Goal: Information Seeking & Learning: Learn about a topic

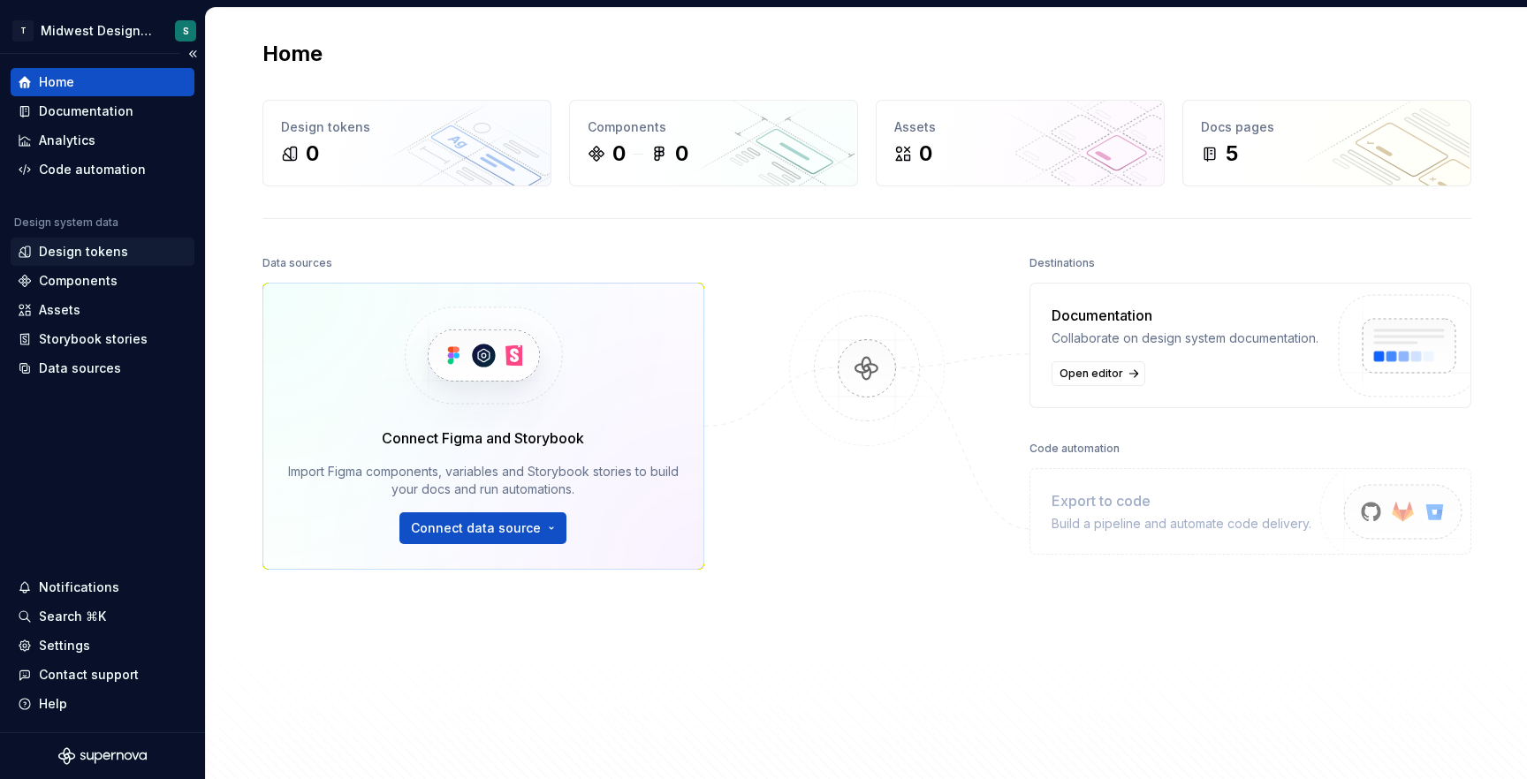
click at [82, 256] on div "Design tokens" at bounding box center [83, 252] width 89 height 18
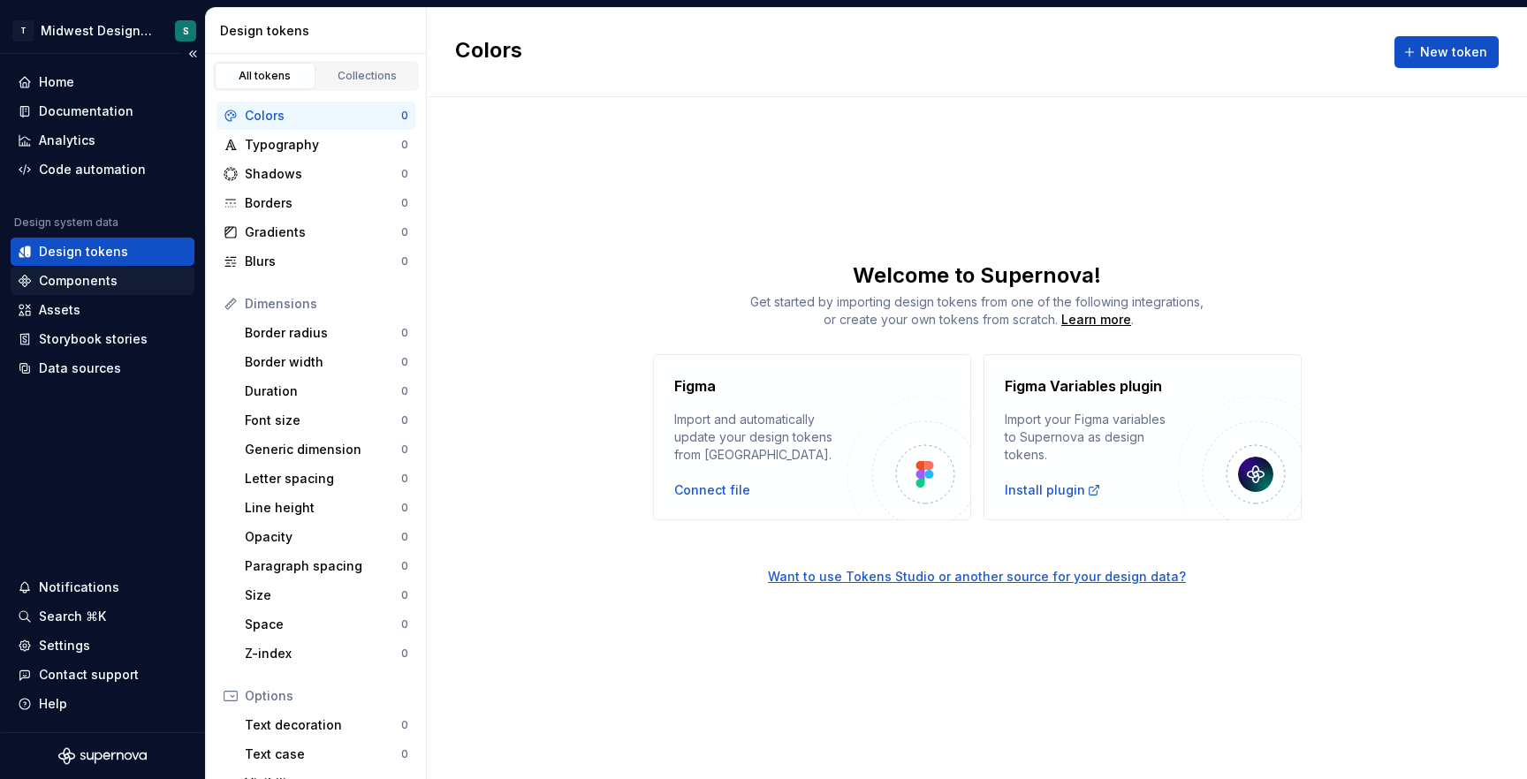
click at [73, 288] on div "Components" at bounding box center [78, 281] width 79 height 18
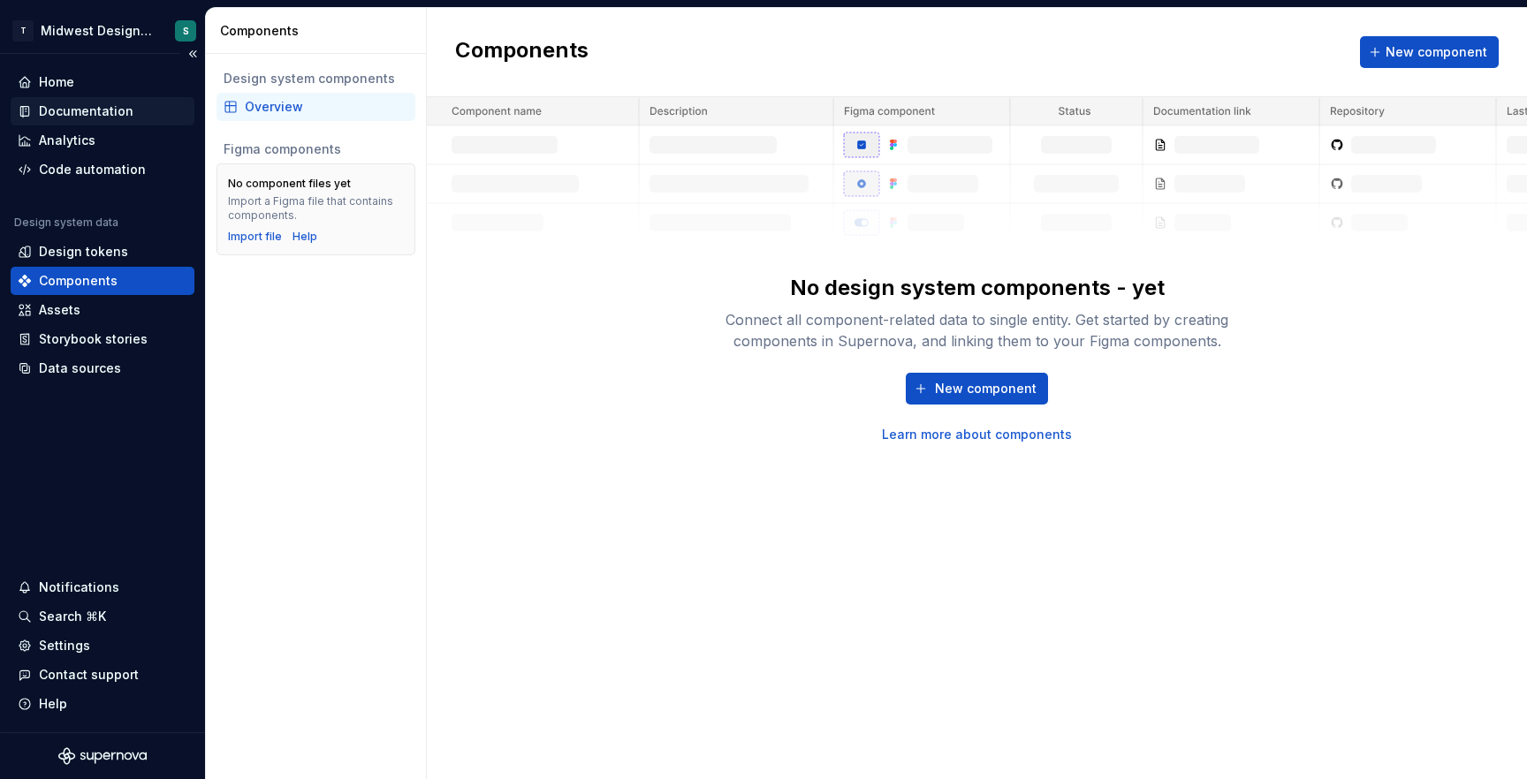
click at [106, 111] on div "Documentation" at bounding box center [86, 112] width 95 height 18
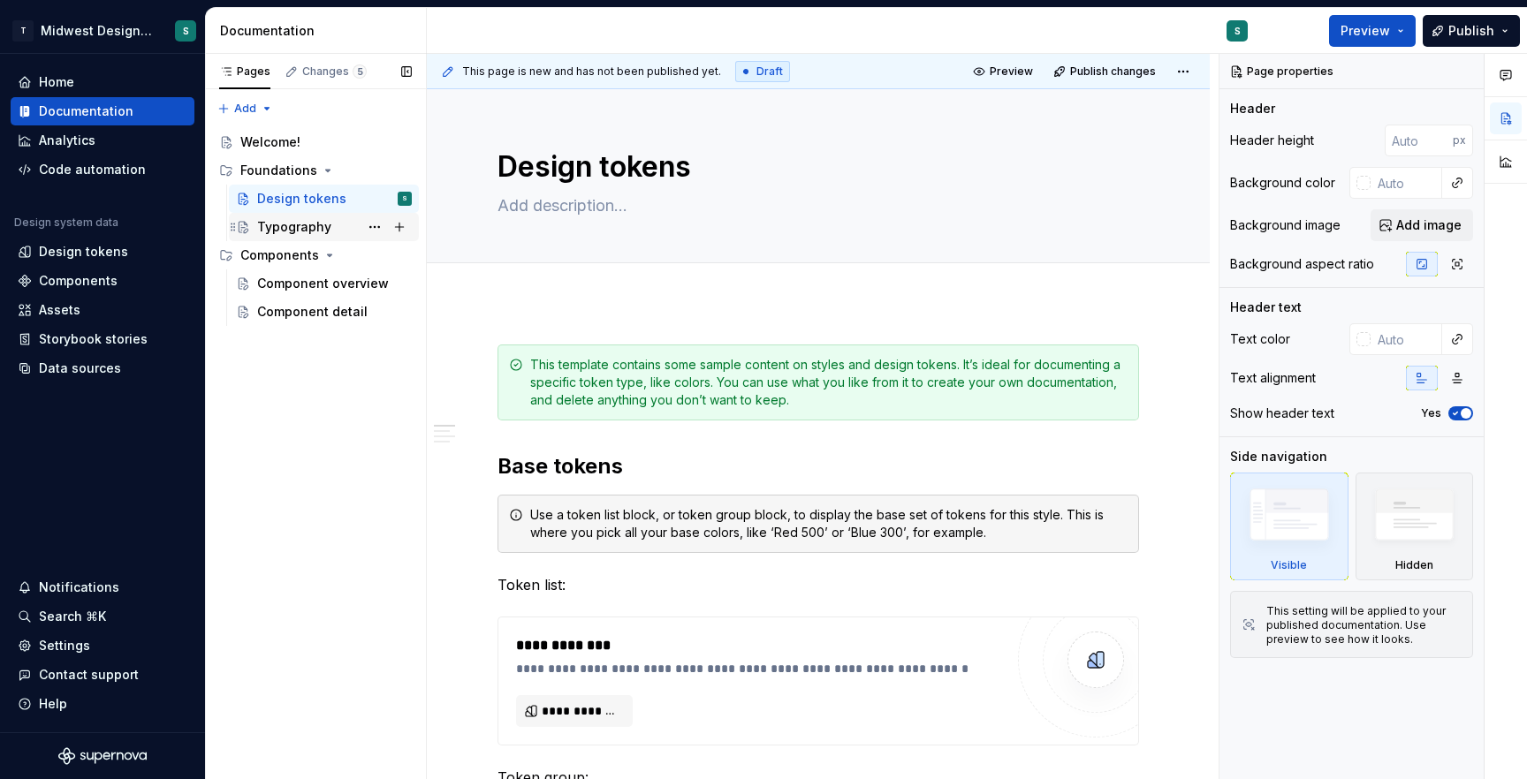
click at [307, 221] on div "Typography" at bounding box center [294, 227] width 74 height 18
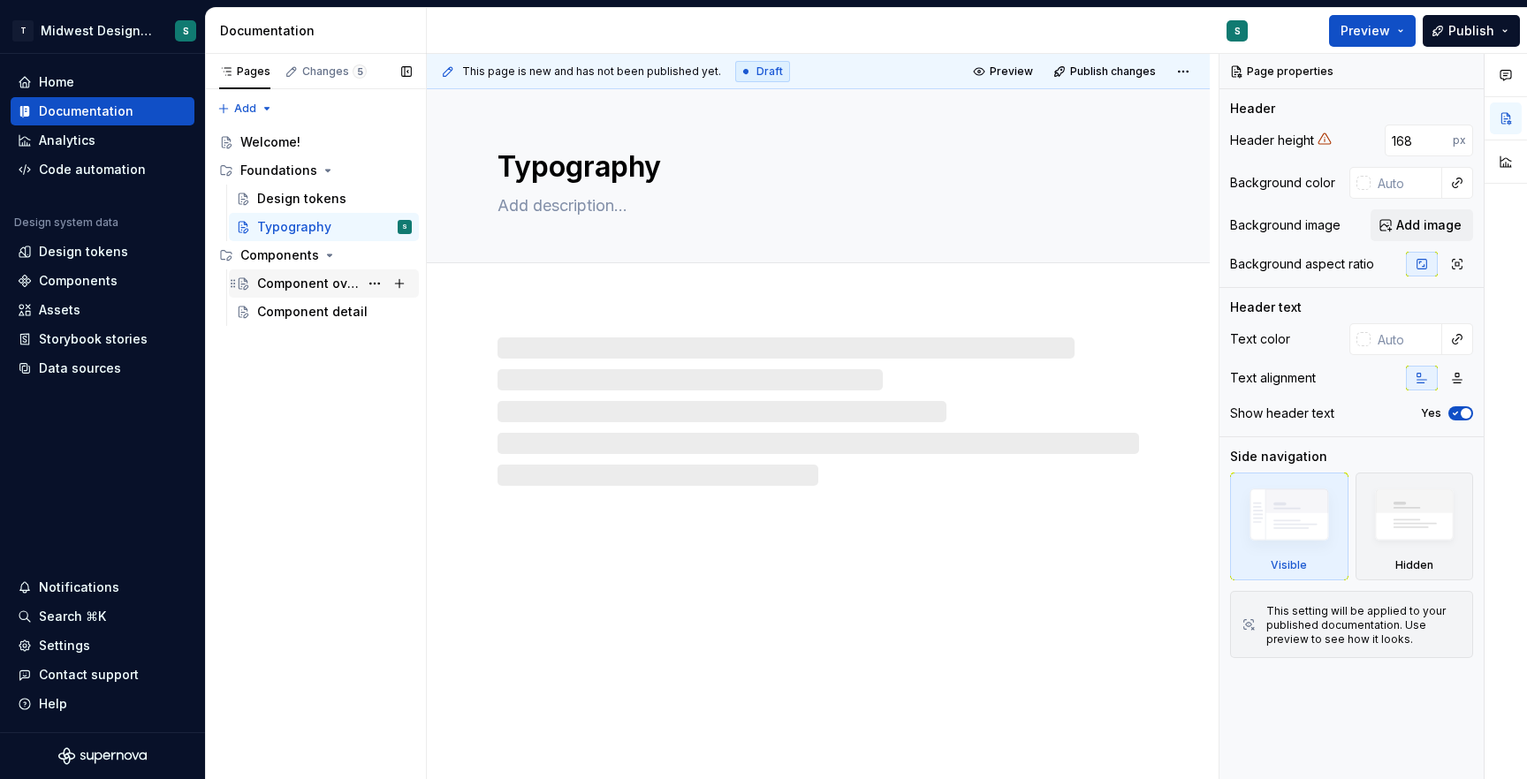
click at [308, 285] on div "Component overview" at bounding box center [308, 284] width 102 height 18
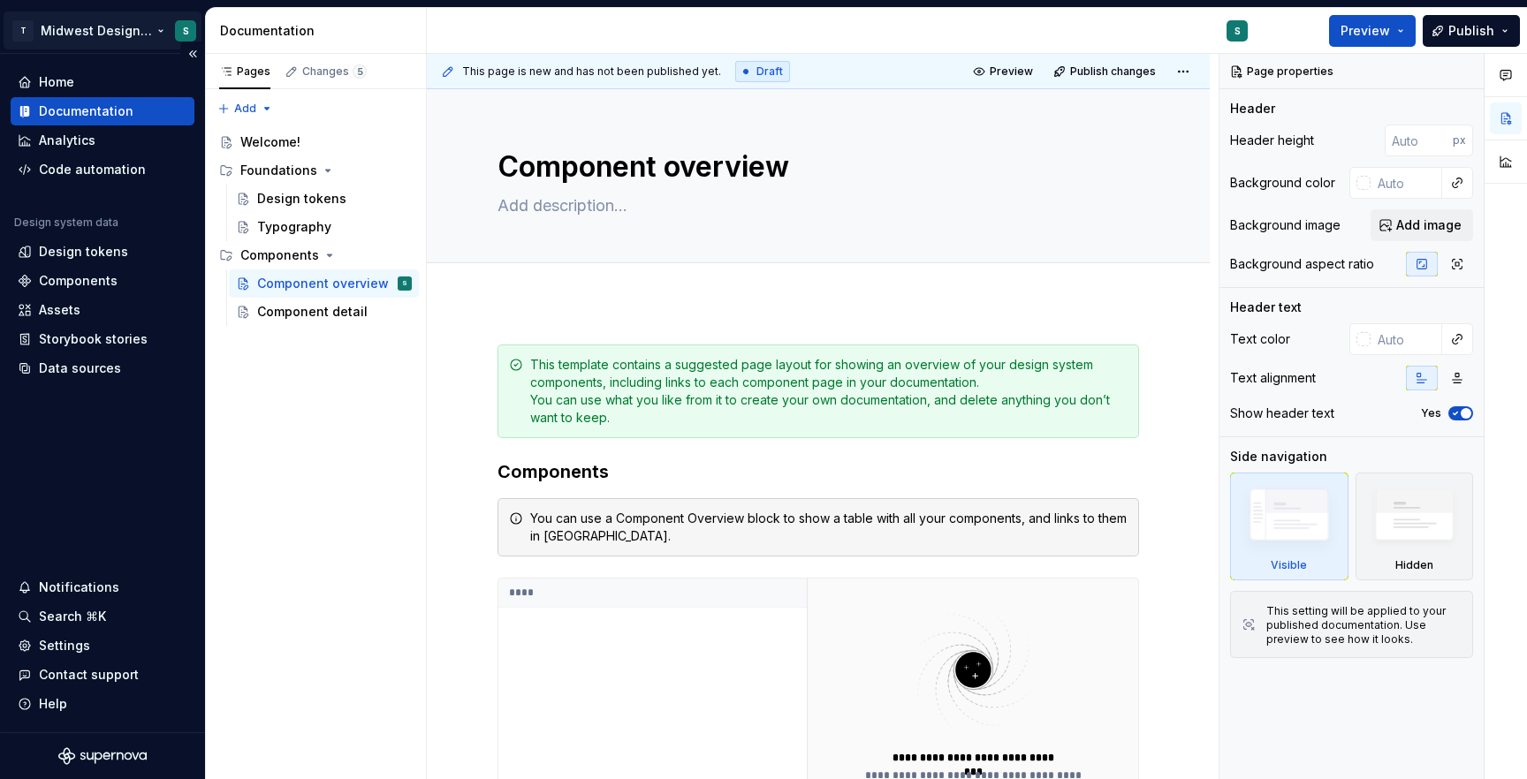
click at [105, 35] on html "T Midwest Design System S Home Documentation Analytics Code automation Design s…" at bounding box center [763, 389] width 1527 height 779
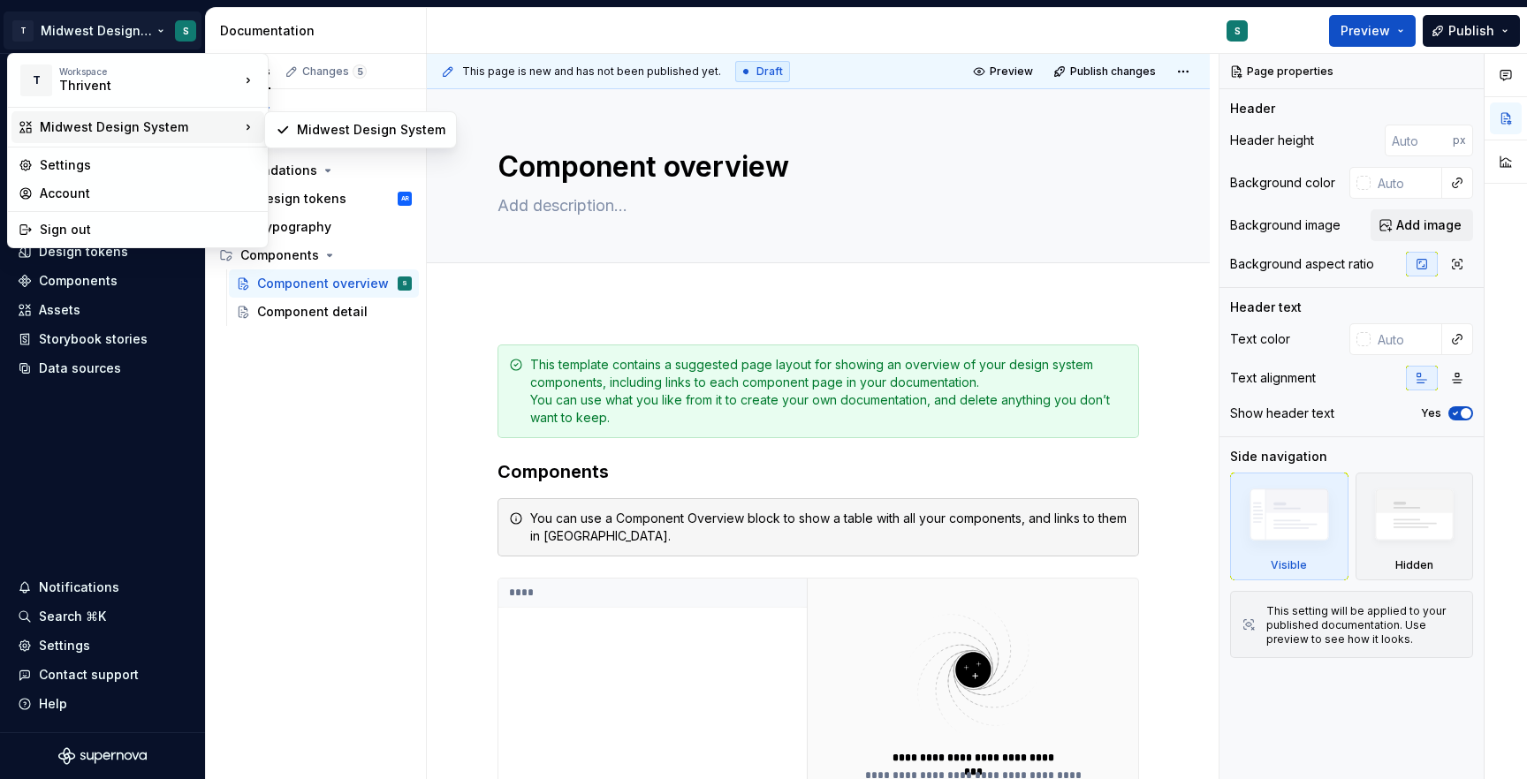
click at [110, 135] on div "Midwest Design System" at bounding box center [140, 127] width 200 height 18
click at [330, 127] on div "Midwest Design System" at bounding box center [371, 130] width 148 height 18
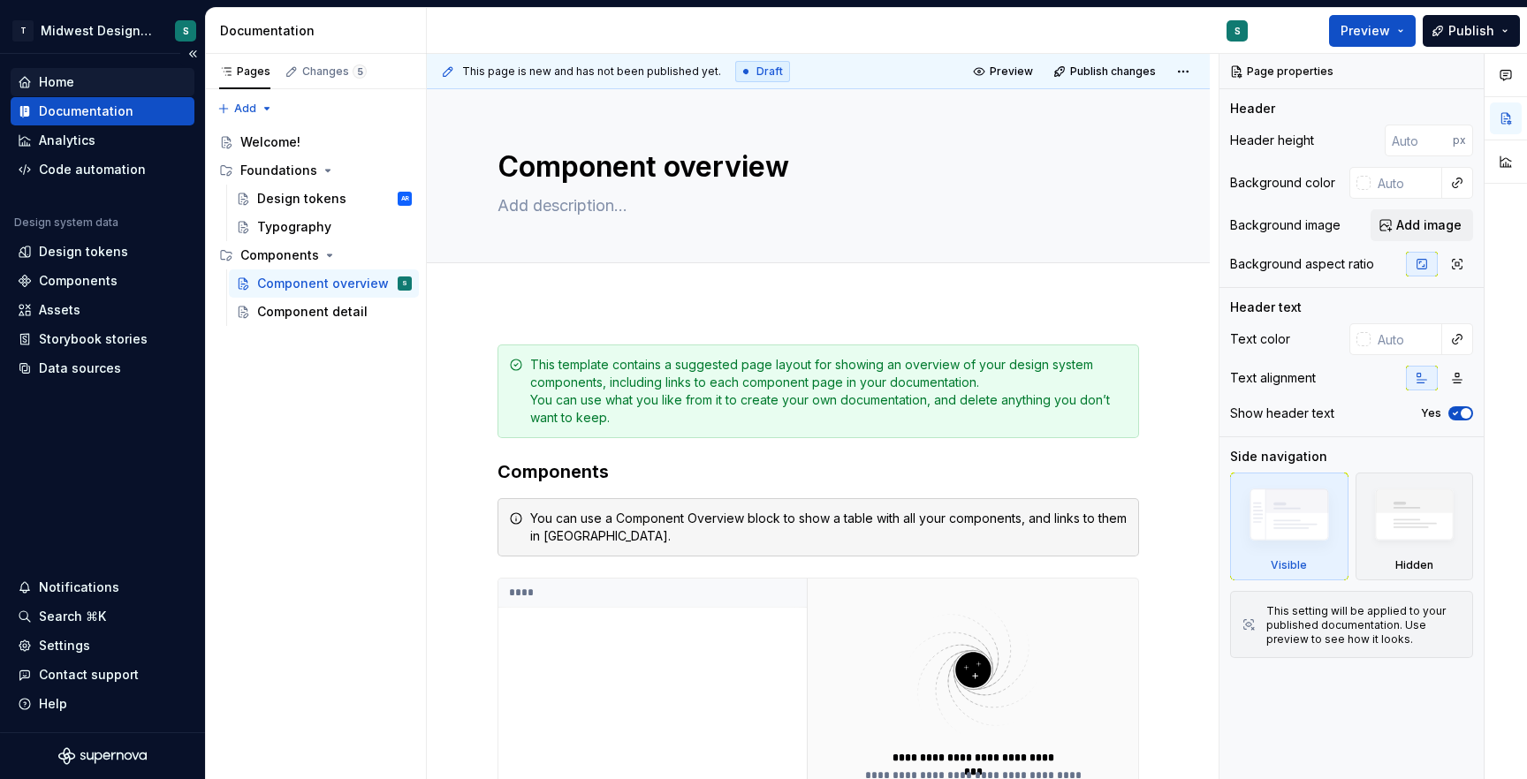
click at [80, 81] on div "Home" at bounding box center [103, 82] width 170 height 18
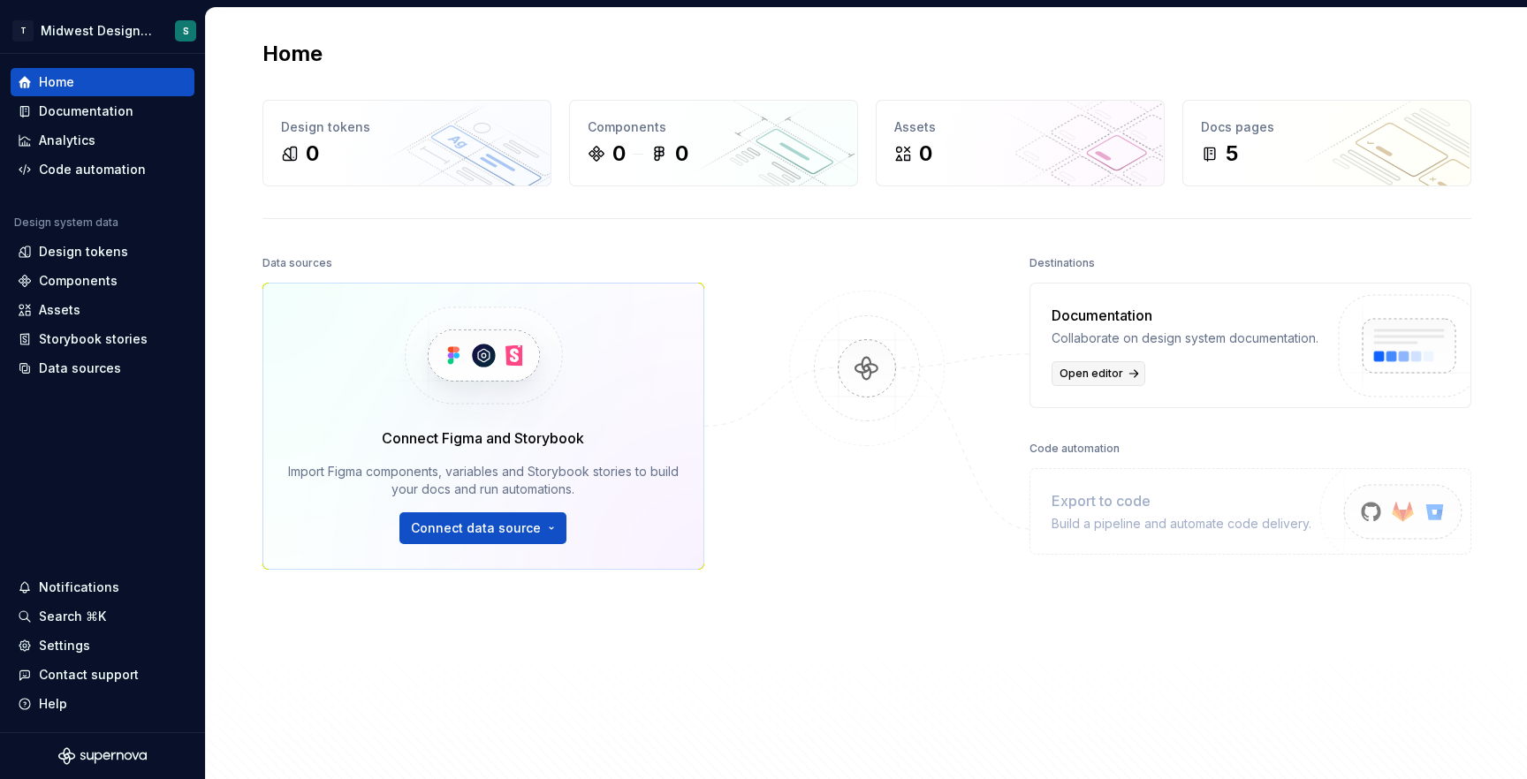
click at [1109, 381] on span "Open editor" at bounding box center [1092, 374] width 64 height 14
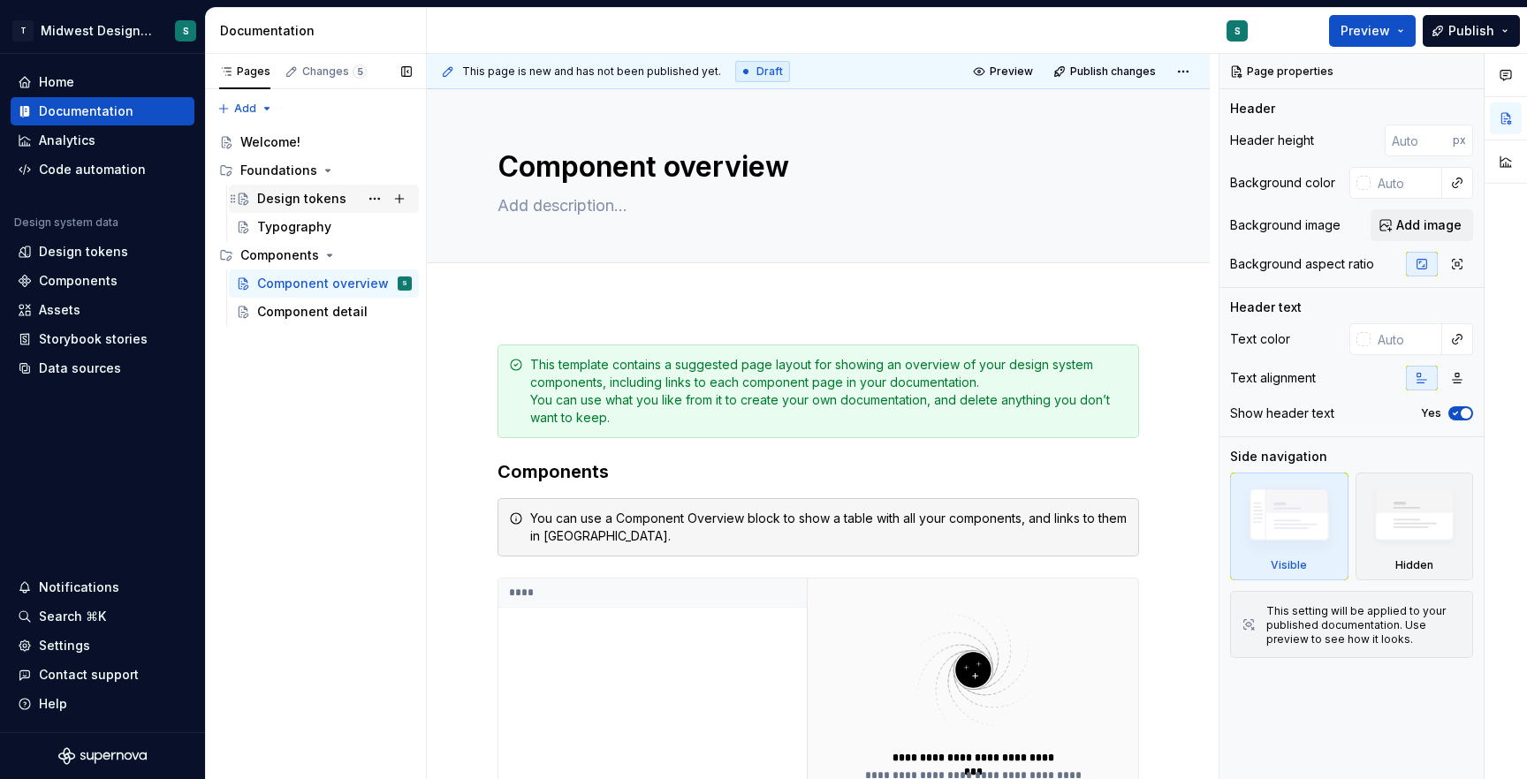
click at [345, 201] on div "Design tokens AR" at bounding box center [334, 198] width 155 height 25
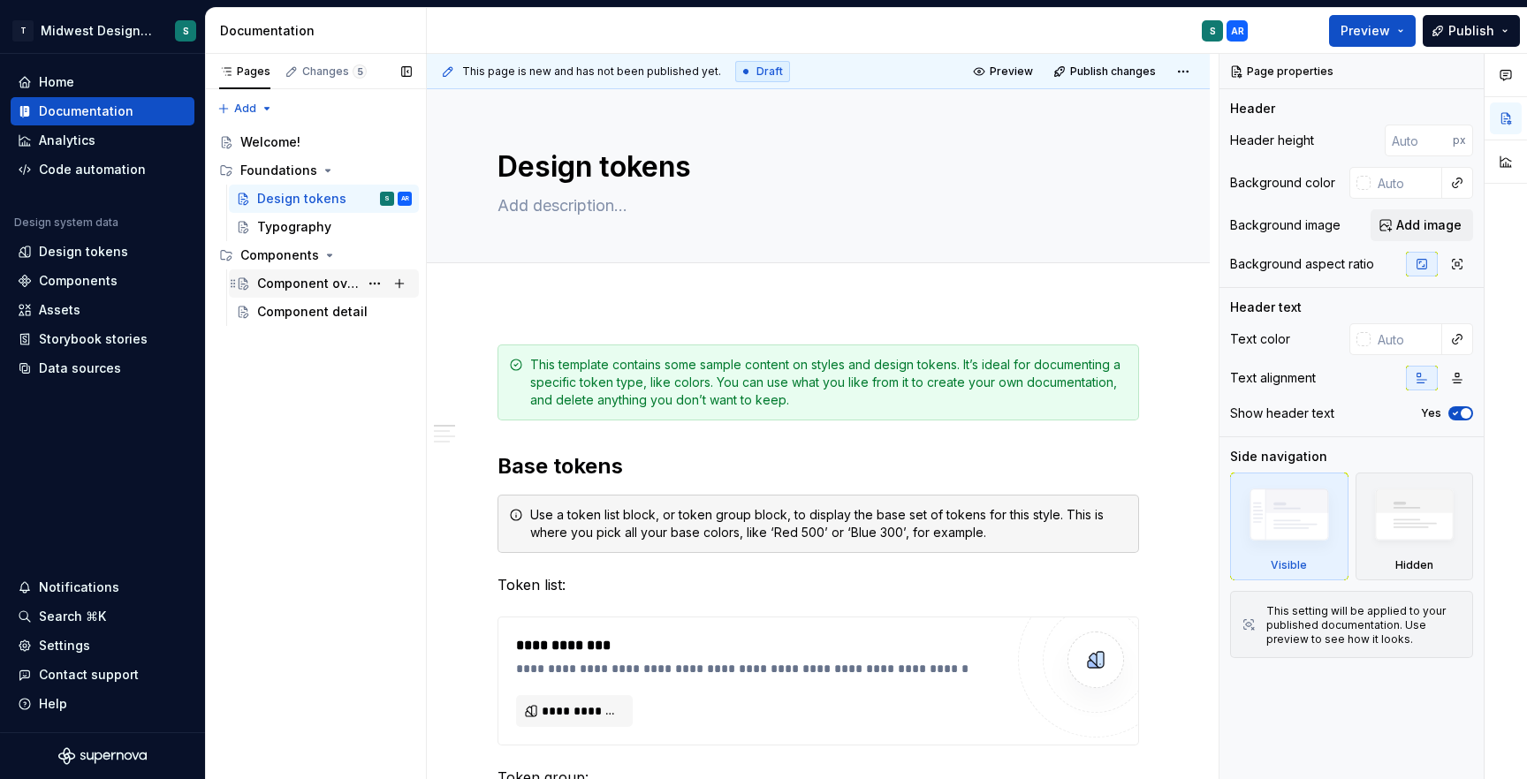
click at [293, 291] on div "Component overview" at bounding box center [308, 284] width 102 height 18
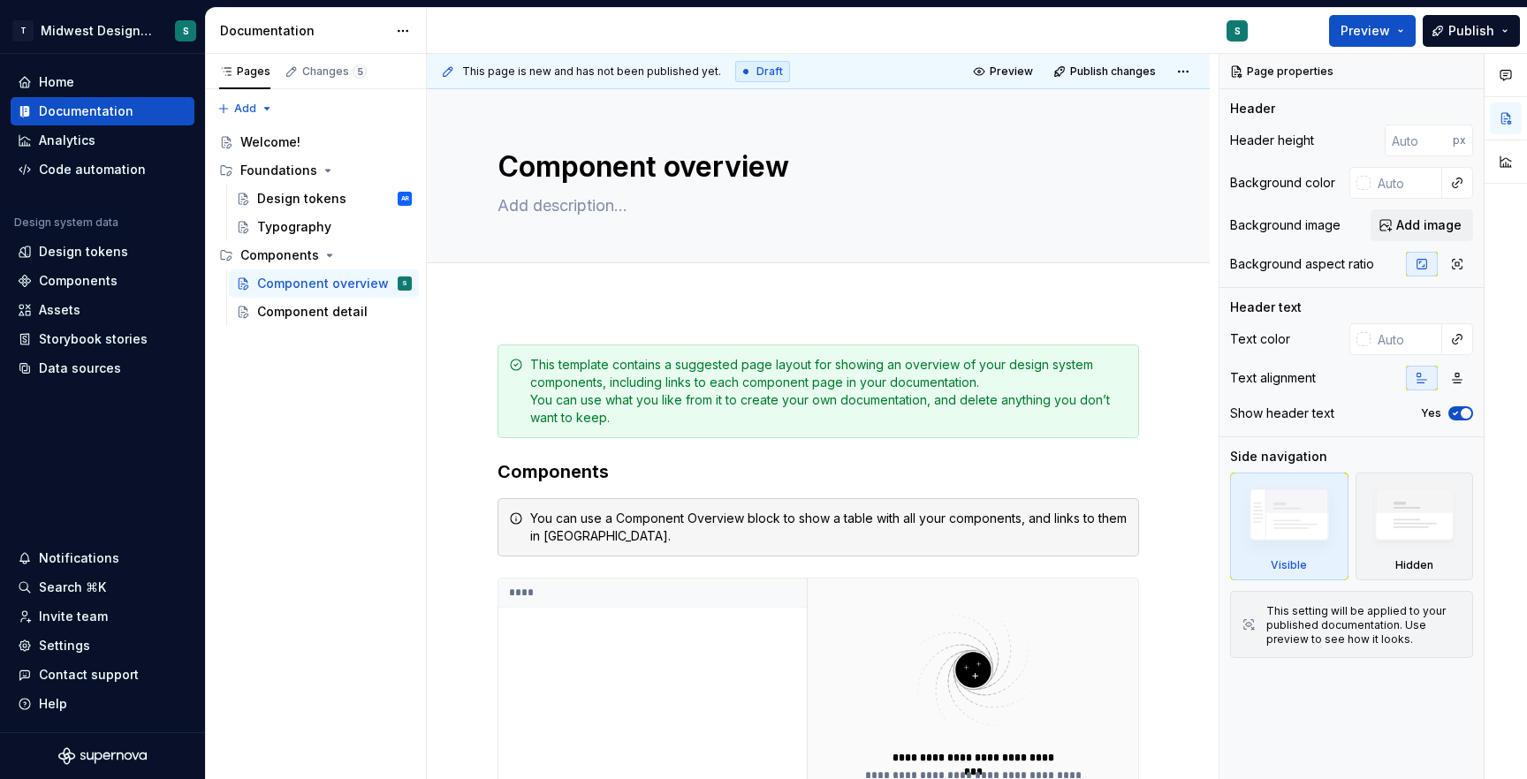
type textarea "*"
